Goal: Information Seeking & Learning: Learn about a topic

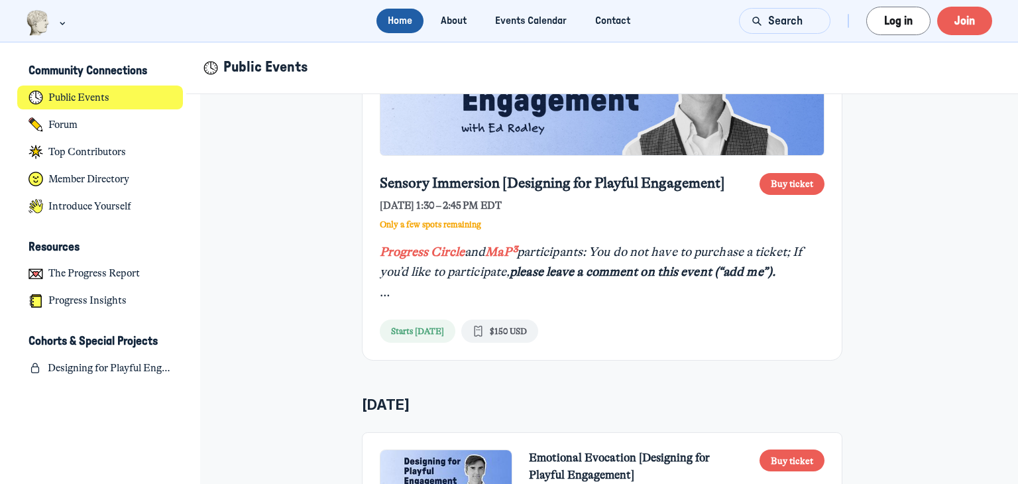
scroll to position [345, 0]
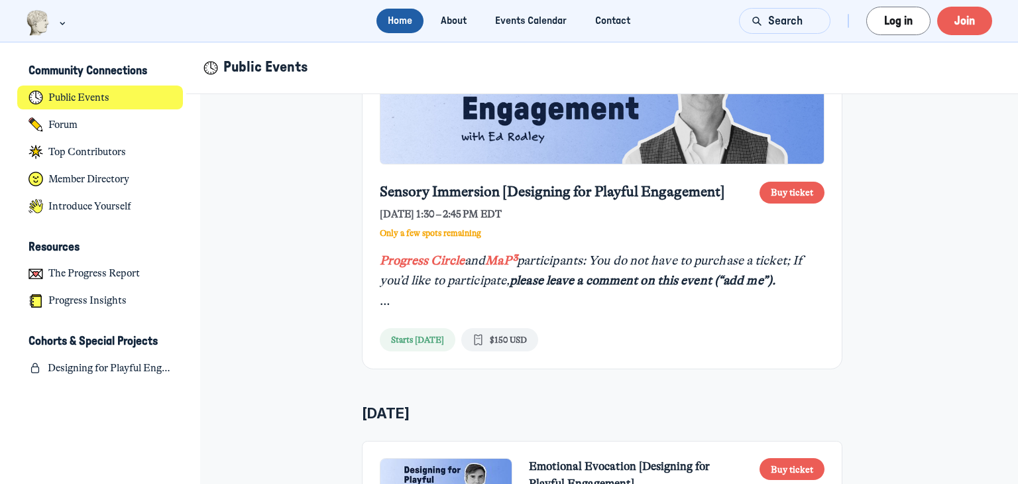
click at [384, 317] on div "Sensory Immersion [Designing for Playful Engagement] [DATE] 1:30 – 2:45 PM EDT …" at bounding box center [602, 266] width 445 height 169
click at [380, 302] on span "﻿" at bounding box center [385, 301] width 11 height 15
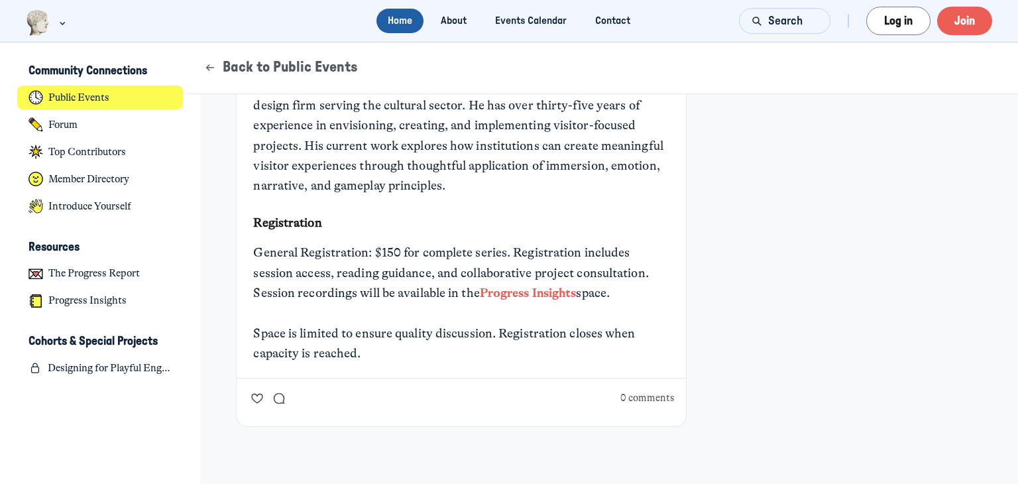
scroll to position [1449, 0]
click at [543, 297] on strong "Progress Insights" at bounding box center [528, 293] width 97 height 15
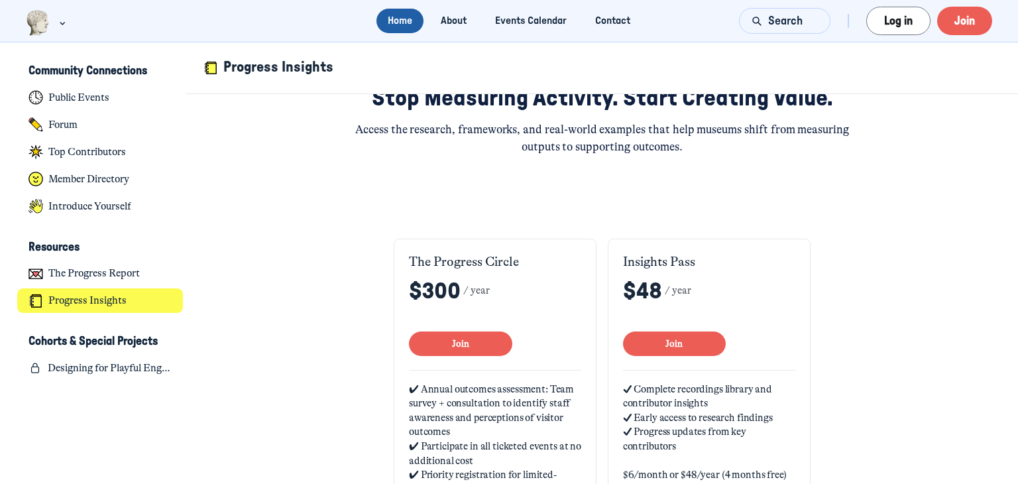
scroll to position [41, 0]
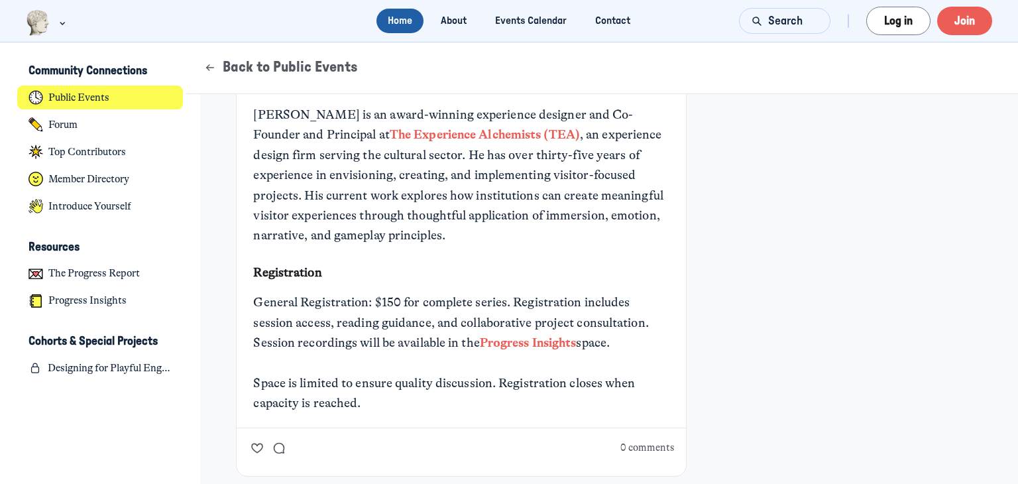
scroll to position [1387, 0]
